Goal: Navigation & Orientation: Go to known website

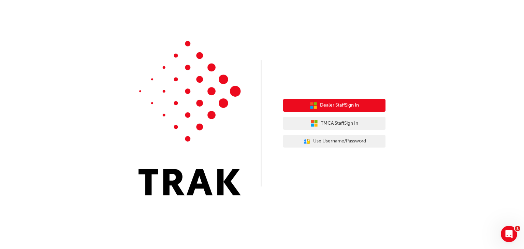
click at [336, 110] on button "Dealer Staff Sign In" at bounding box center [334, 105] width 102 height 13
